Goal: Task Accomplishment & Management: Use online tool/utility

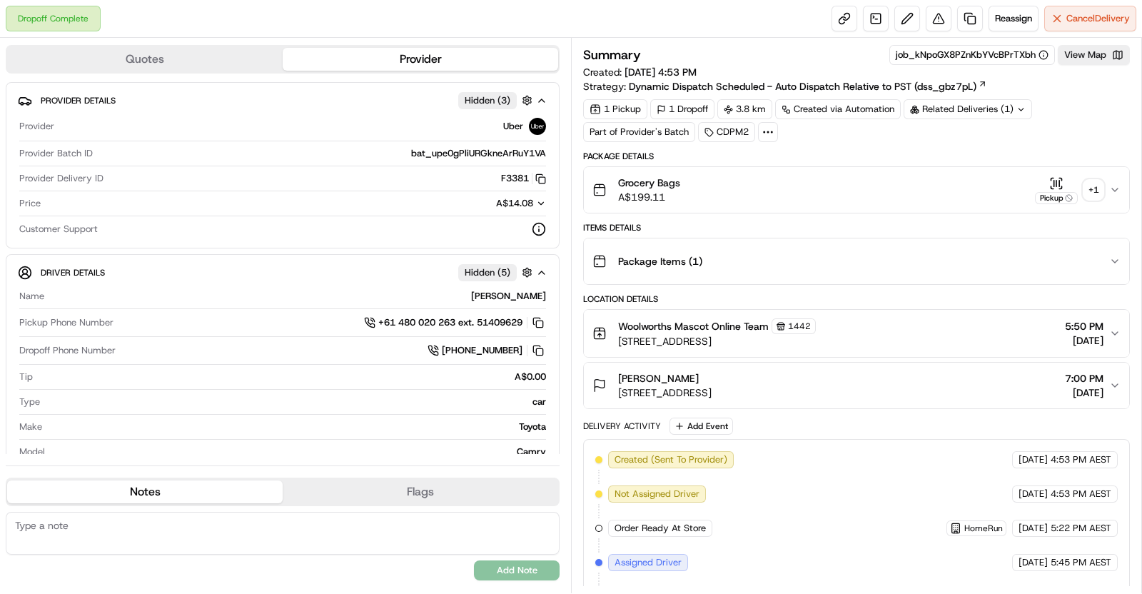
click at [1097, 184] on div "+ 1" at bounding box center [1093, 190] width 20 height 20
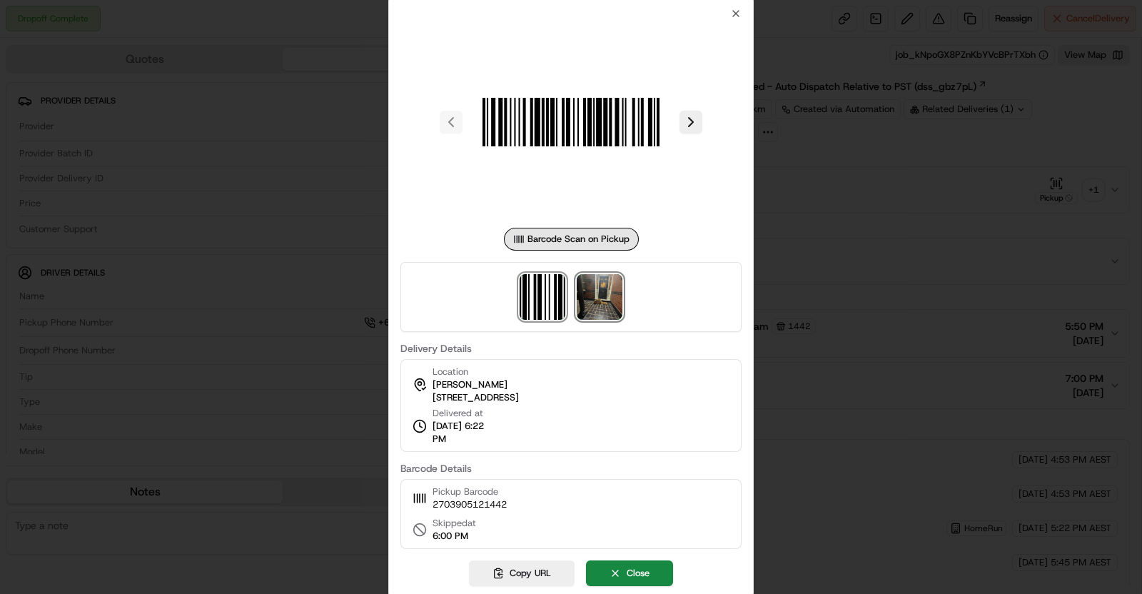
click at [603, 304] on img at bounding box center [600, 297] width 46 height 46
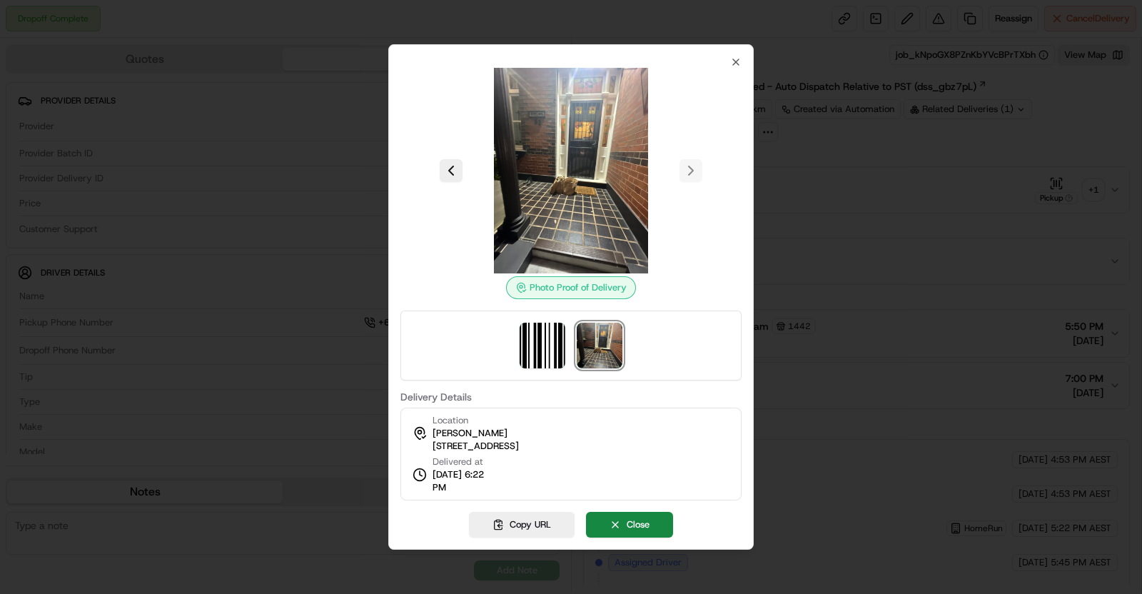
click at [843, 225] on div at bounding box center [571, 297] width 1142 height 594
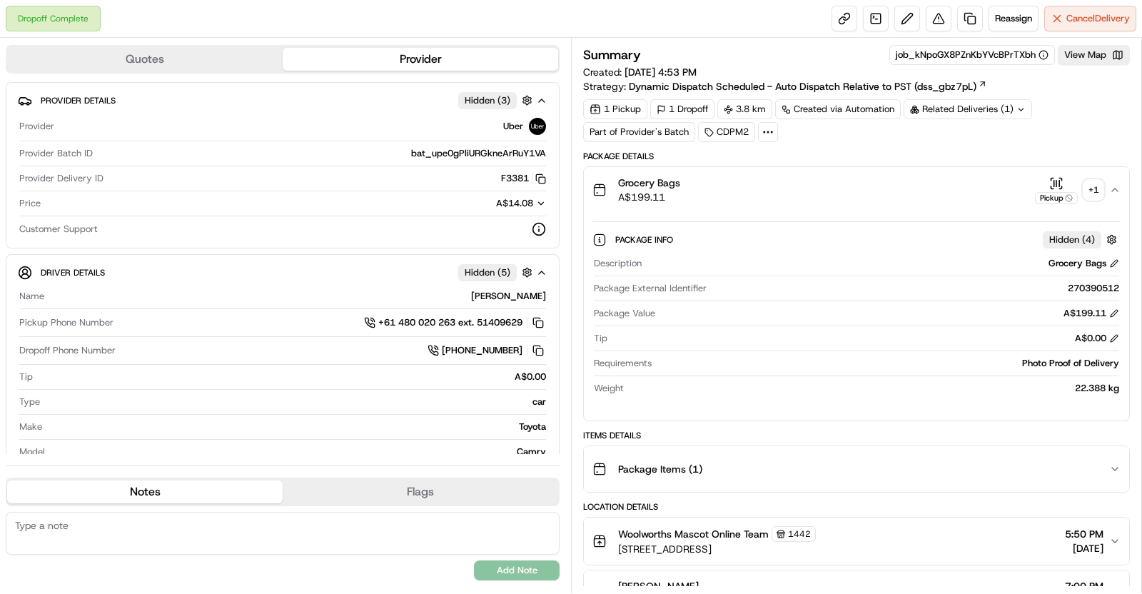
click at [915, 186] on div "Grocery Bags A$199.11 Pickup + 1" at bounding box center [850, 190] width 517 height 29
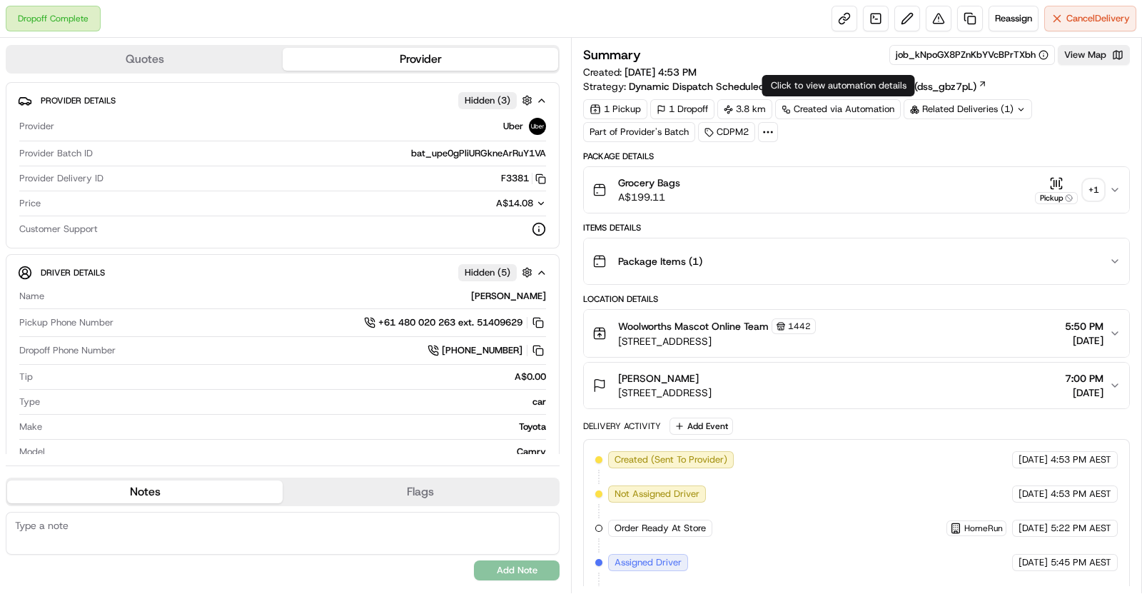
click at [929, 105] on div "Related Deliveries (1)" at bounding box center [967, 109] width 128 height 20
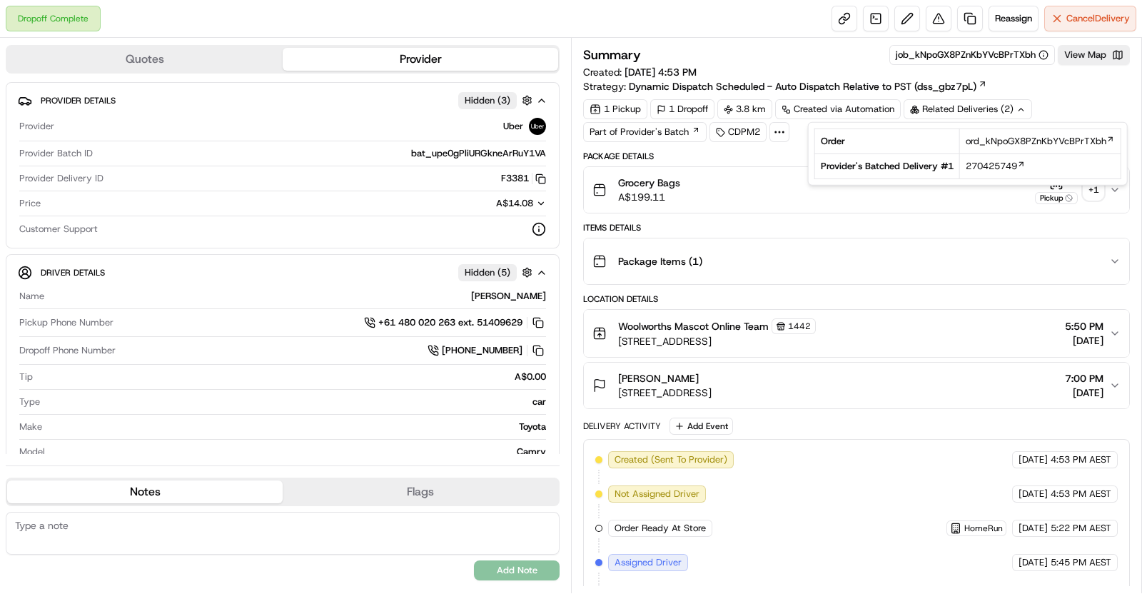
click at [743, 160] on div "Package Details" at bounding box center [856, 156] width 547 height 11
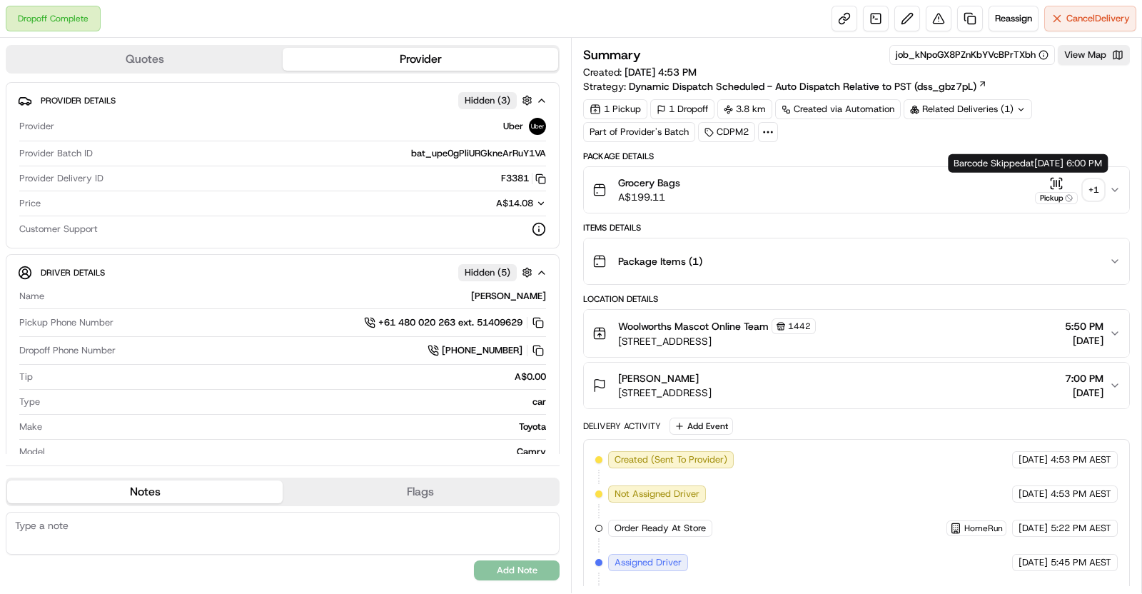
click at [1092, 195] on div "+ 1" at bounding box center [1093, 190] width 20 height 20
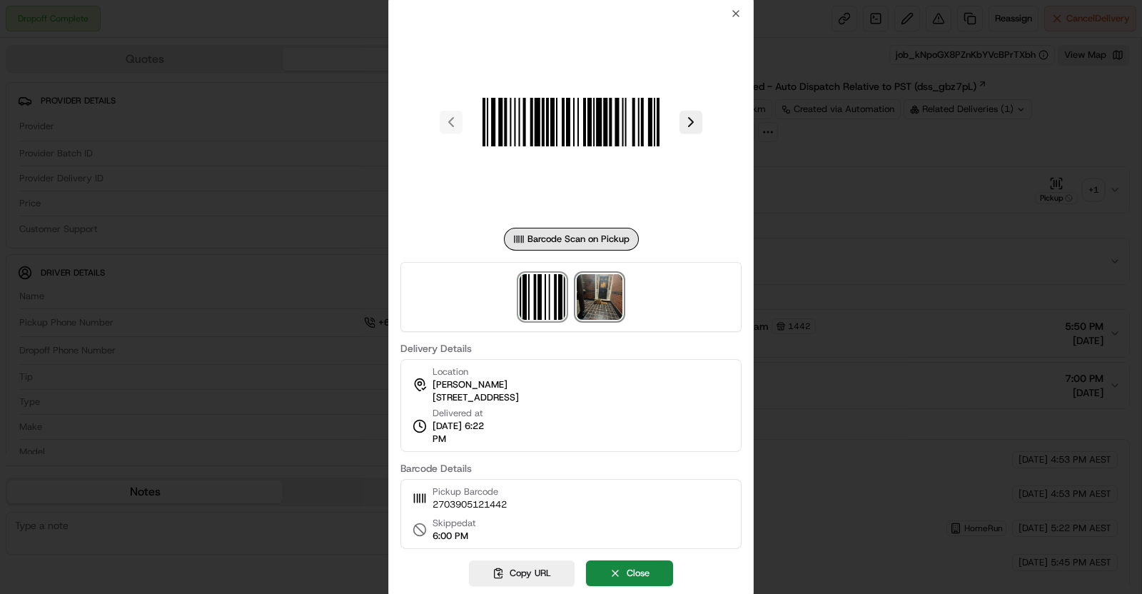
click at [603, 312] on img at bounding box center [600, 297] width 46 height 46
click at [322, 137] on div at bounding box center [571, 297] width 1142 height 594
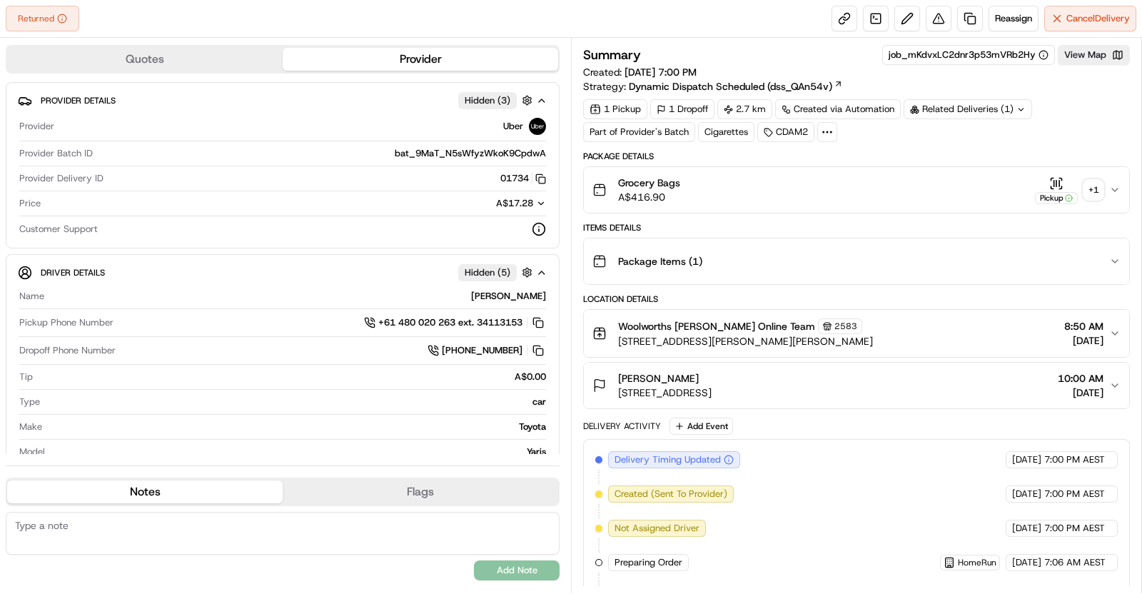
click at [1111, 191] on icon "button" at bounding box center [1114, 189] width 11 height 11
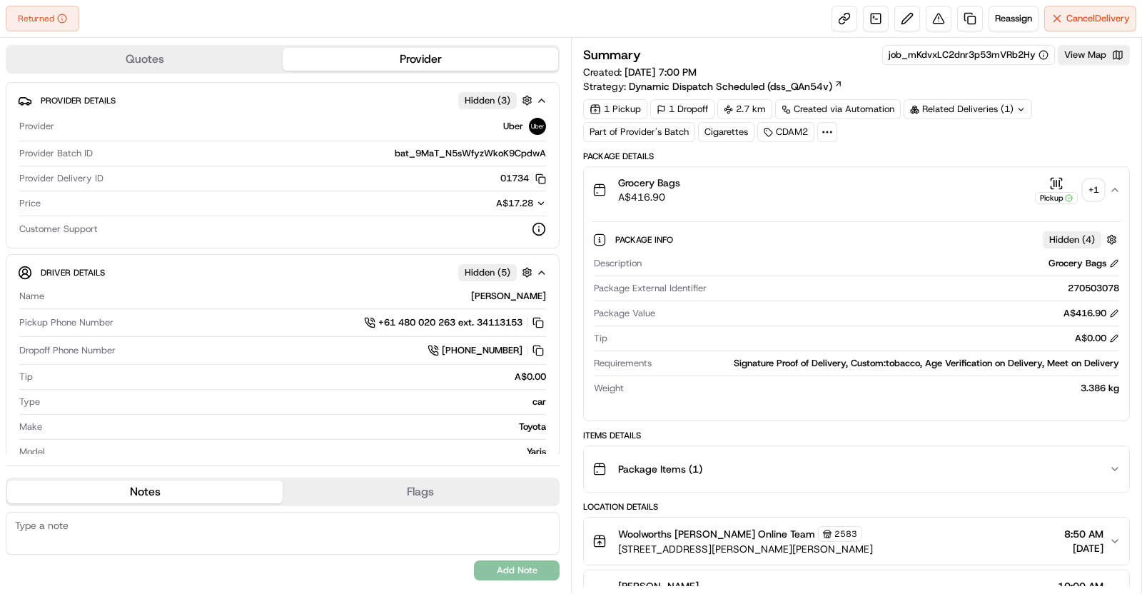
click at [1088, 197] on div "+ 1" at bounding box center [1093, 190] width 20 height 20
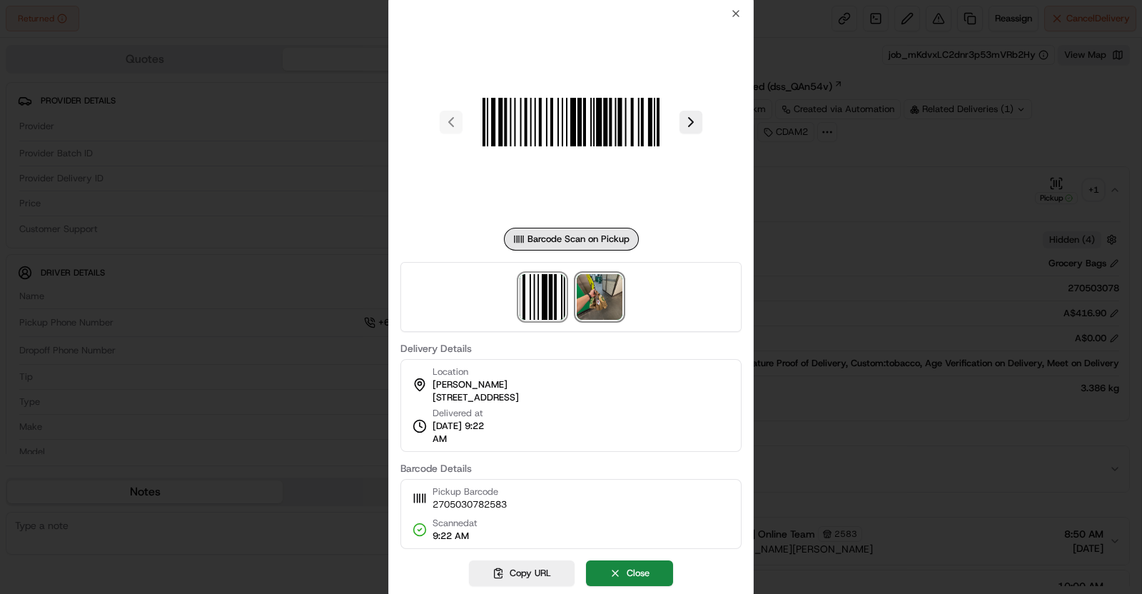
click at [607, 294] on img at bounding box center [600, 297] width 46 height 46
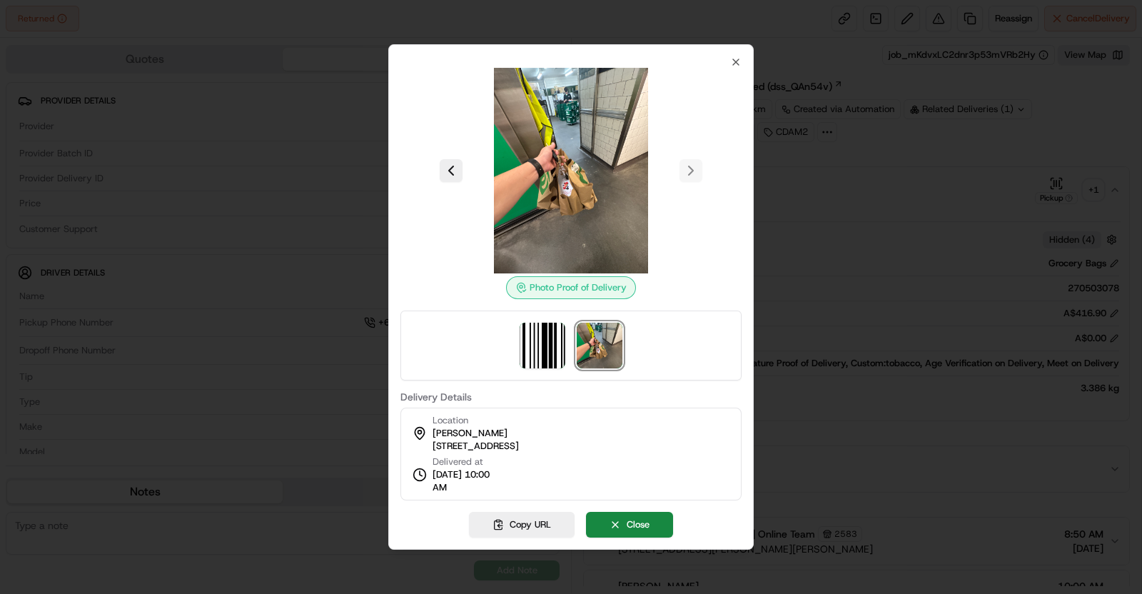
click at [897, 151] on div at bounding box center [571, 297] width 1142 height 594
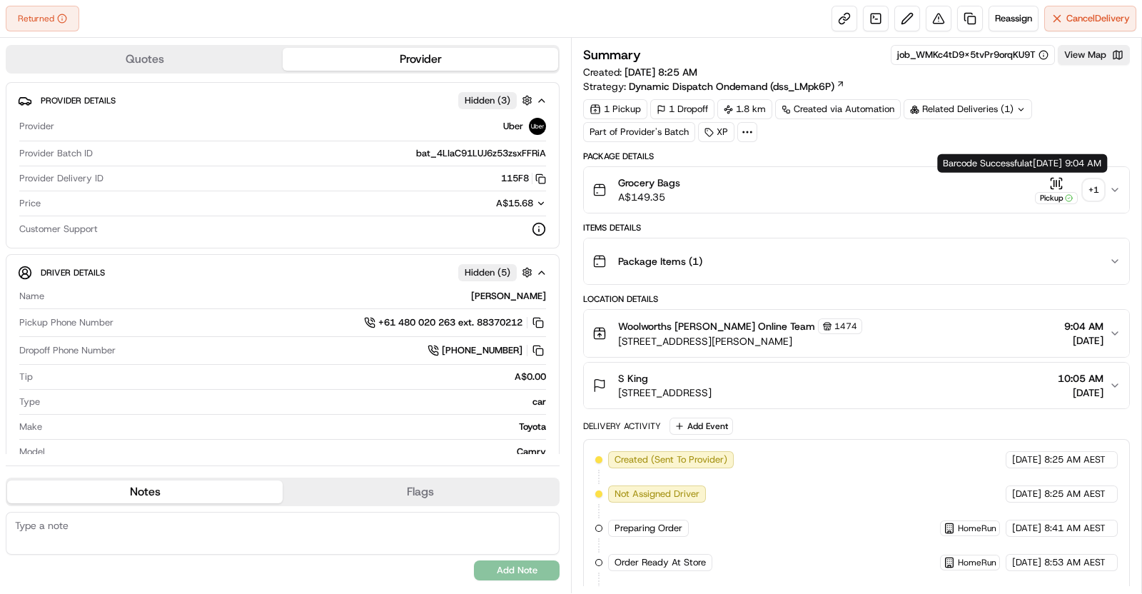
click at [1091, 188] on div "+ 1" at bounding box center [1093, 190] width 20 height 20
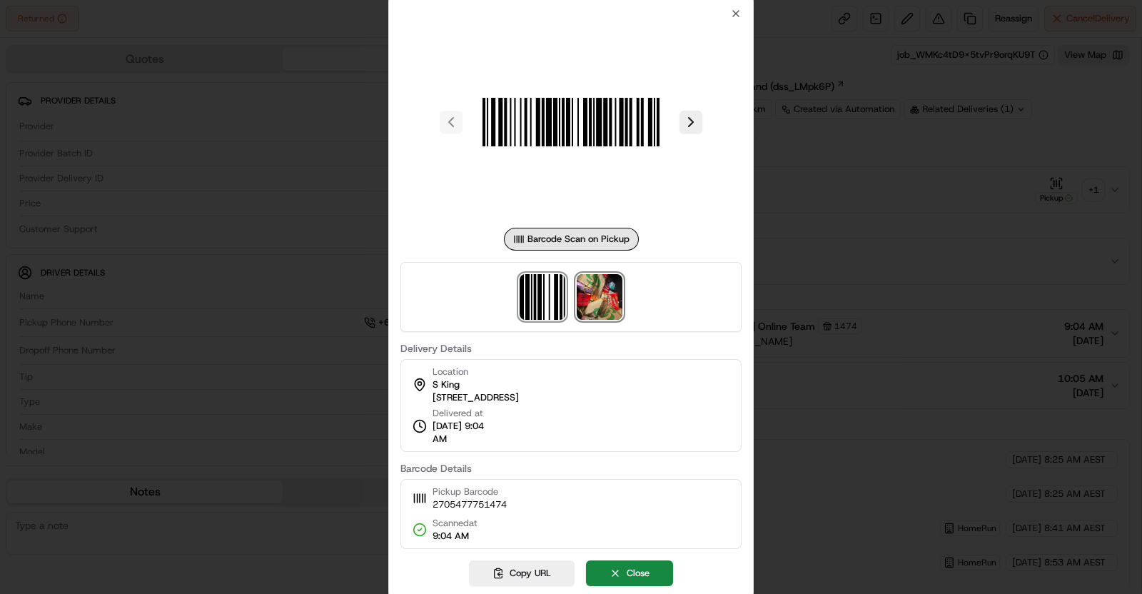
click at [595, 305] on img at bounding box center [600, 297] width 46 height 46
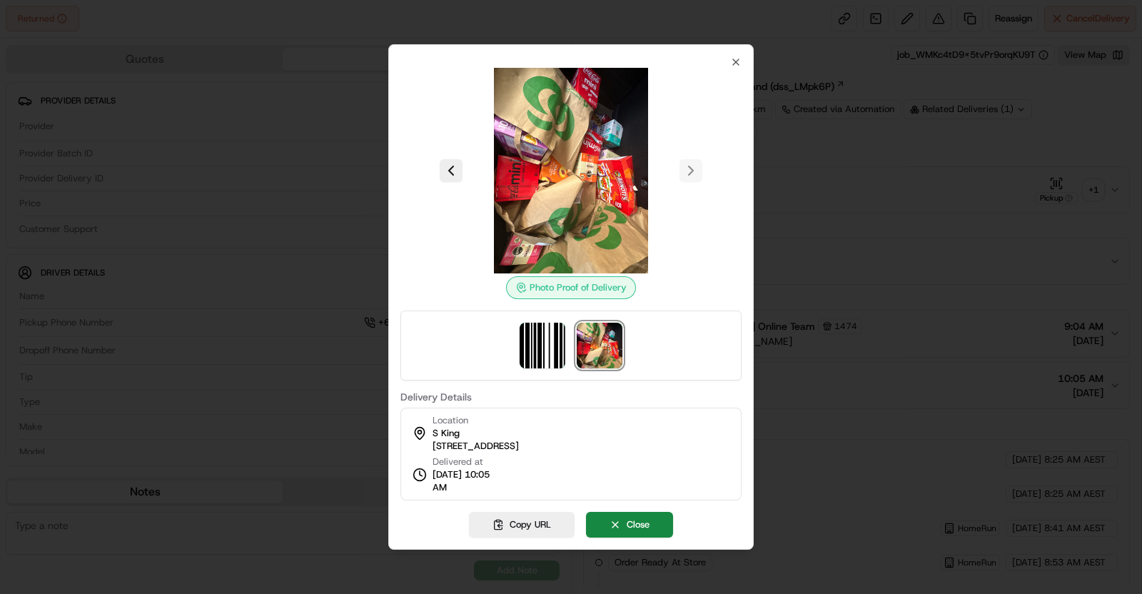
click at [847, 347] on div at bounding box center [571, 297] width 1142 height 594
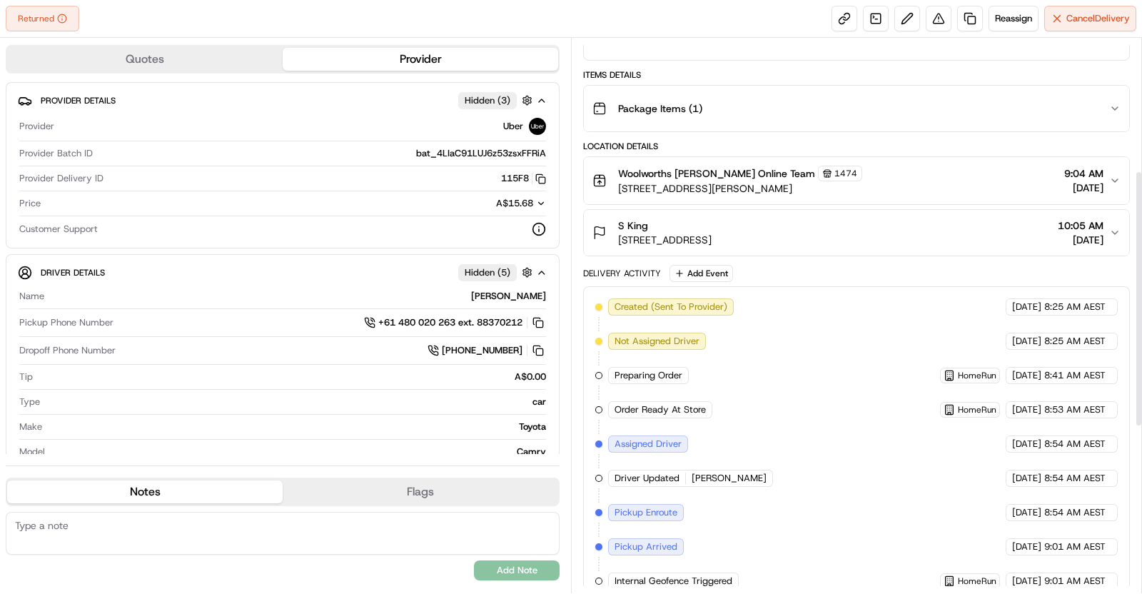
scroll to position [285, 0]
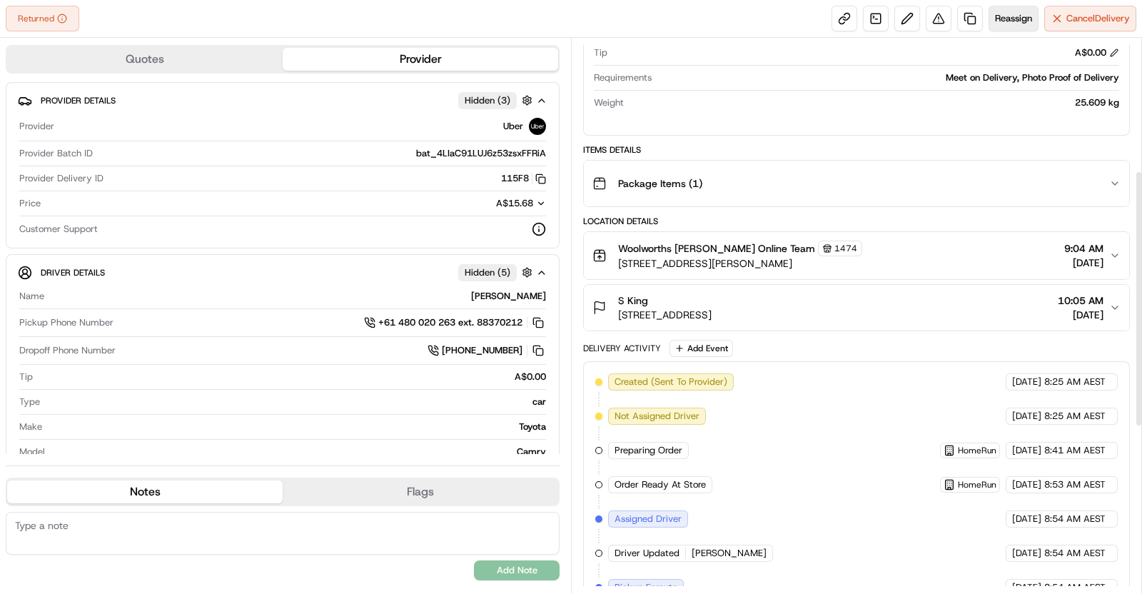
click at [1007, 22] on span "Reassign" at bounding box center [1013, 18] width 37 height 13
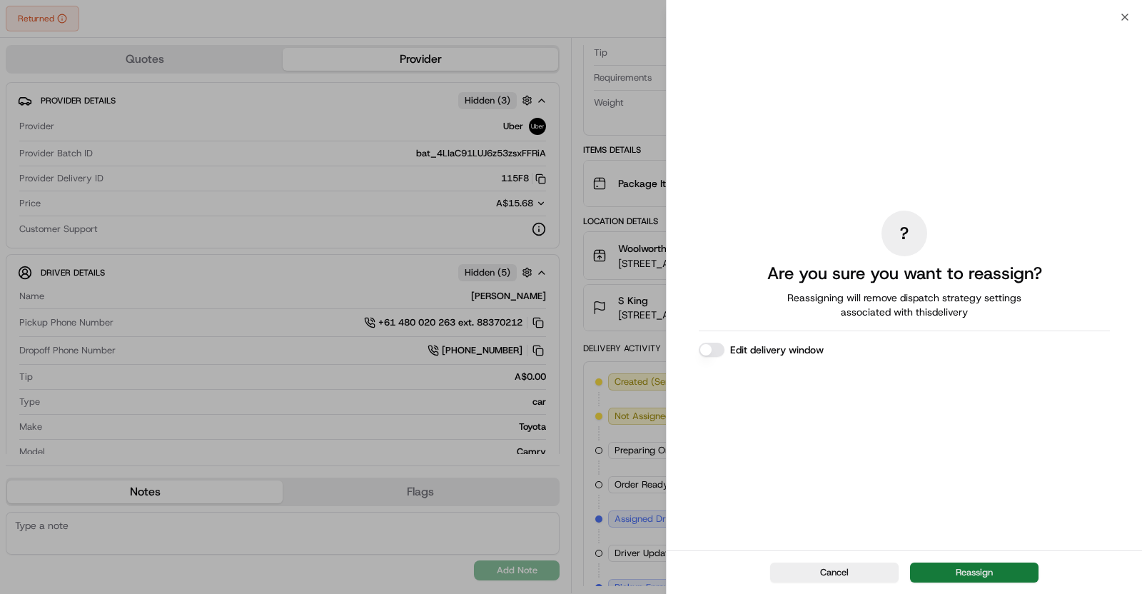
click at [985, 562] on button "Reassign" at bounding box center [974, 572] width 128 height 20
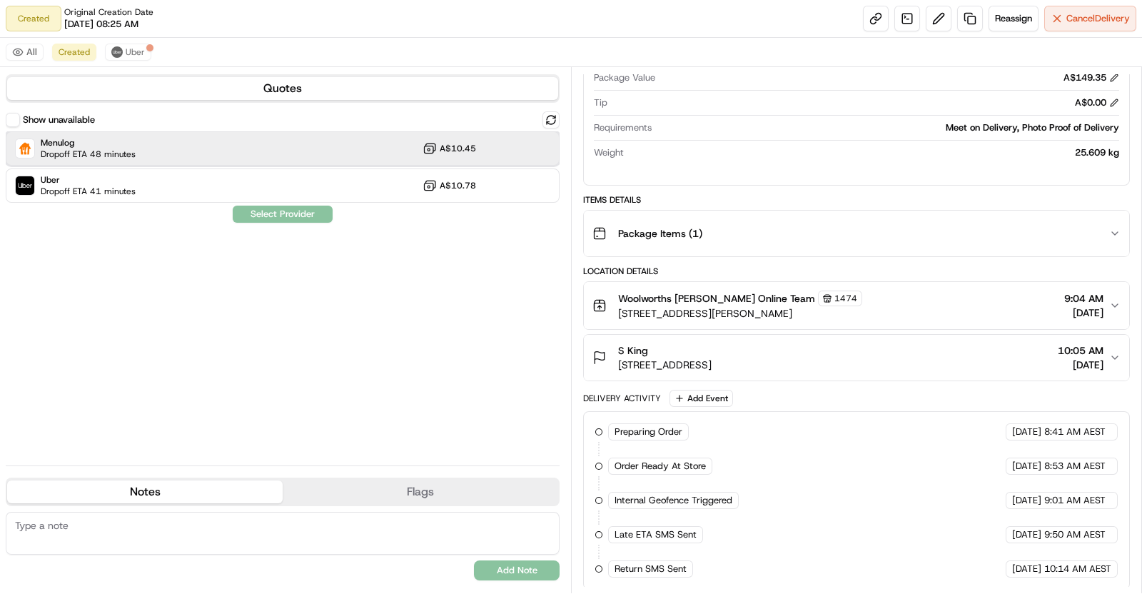
click at [332, 152] on div "Menulog Dropoff ETA 48 minutes A$10.45" at bounding box center [283, 148] width 554 height 34
click at [300, 219] on button "Assign Provider" at bounding box center [282, 213] width 101 height 17
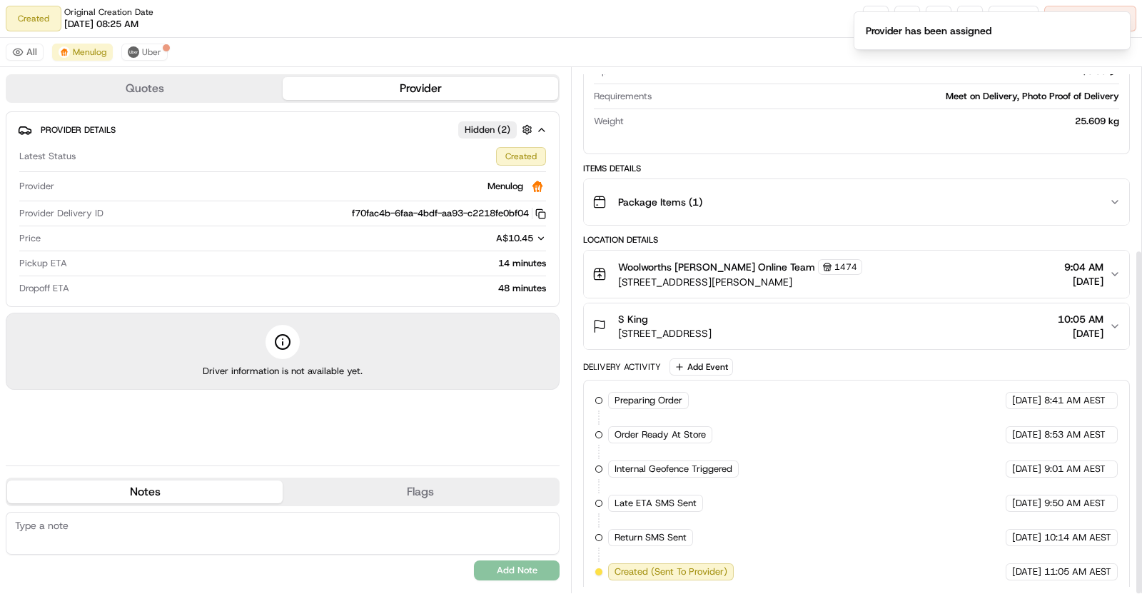
scroll to position [275, 0]
